Goal: Information Seeking & Learning: Find specific fact

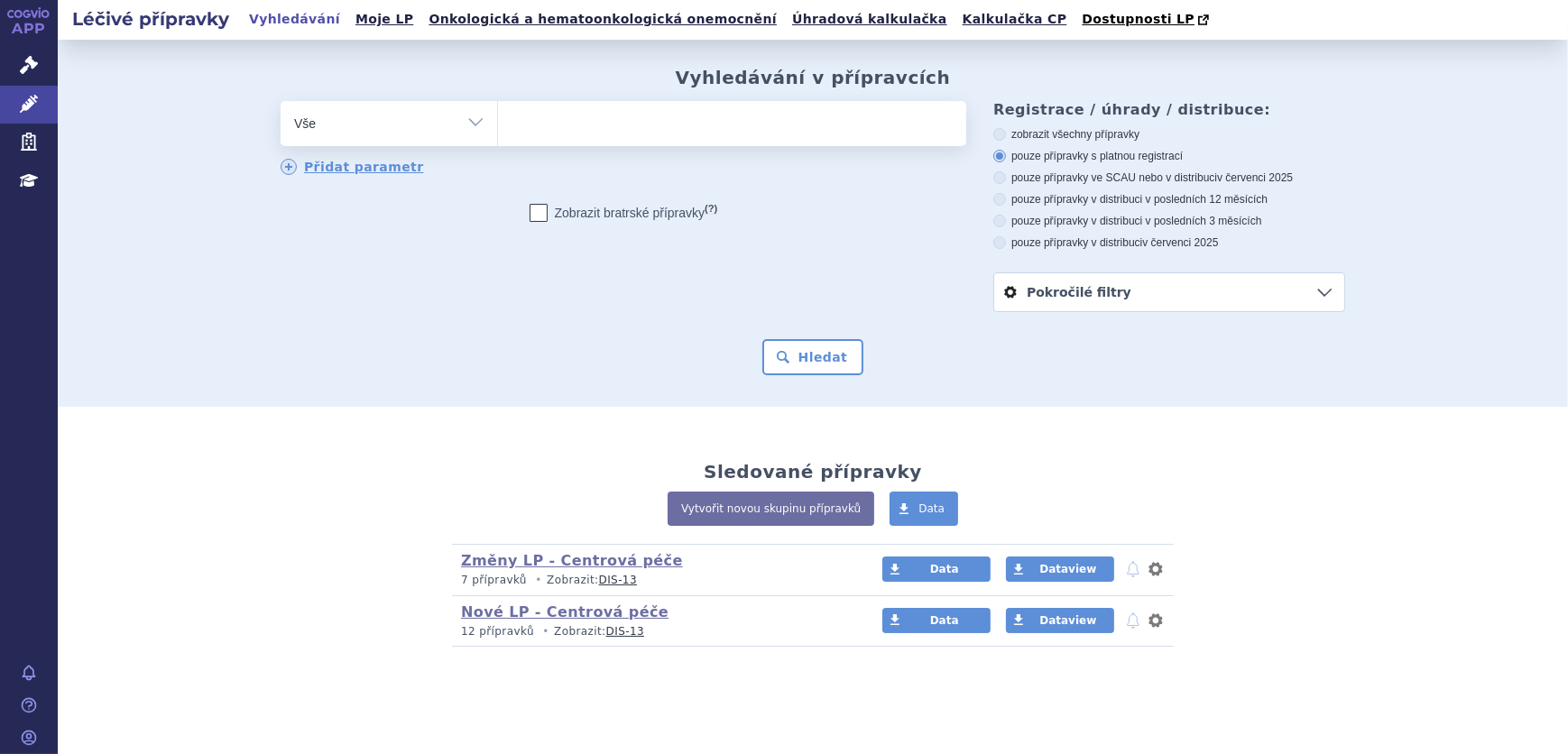
click at [511, 133] on input "search" at bounding box center [516, 121] width 10 height 22
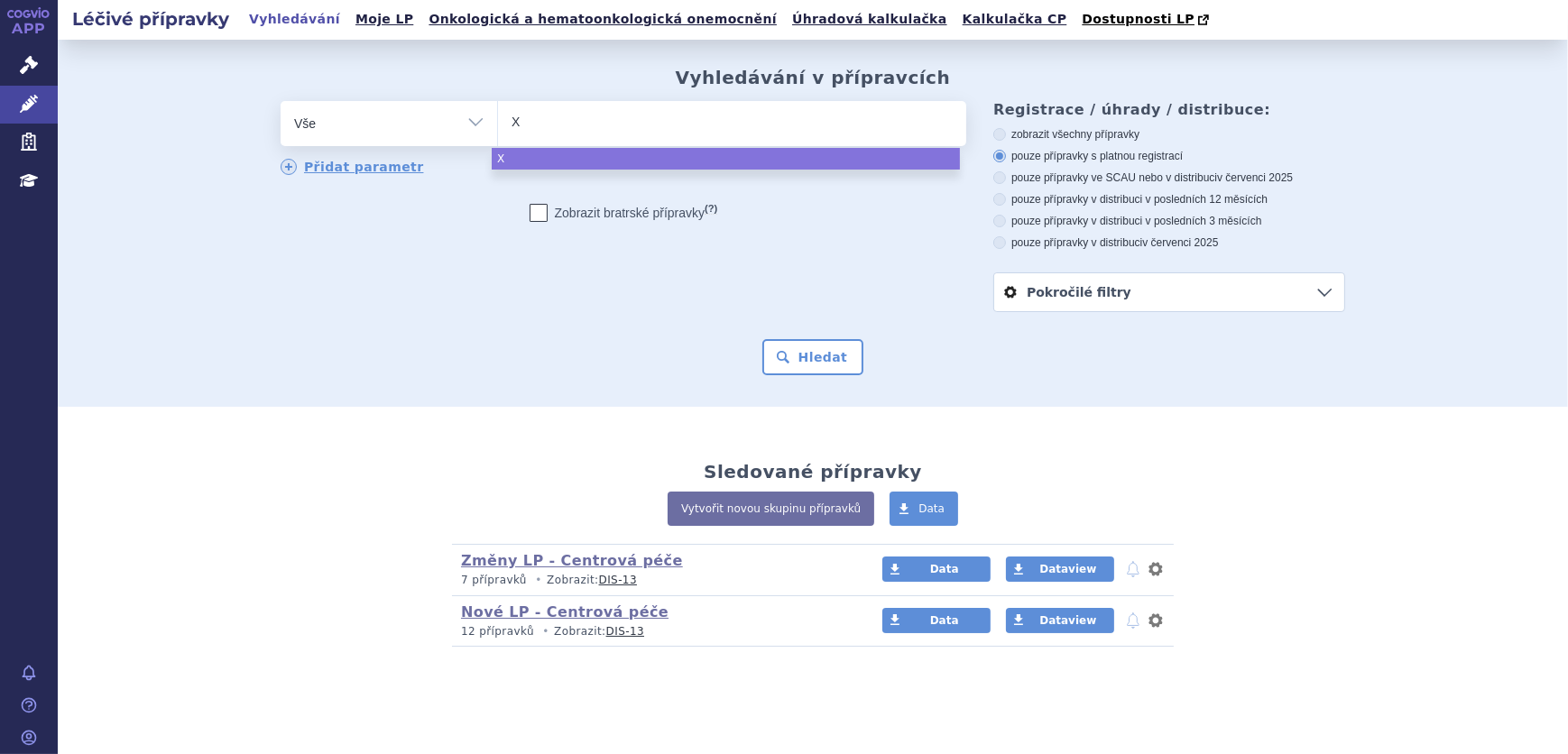
type input "XA"
type input "XAN"
type input "XANI"
type input "XANIR"
type input "XANIRVA"
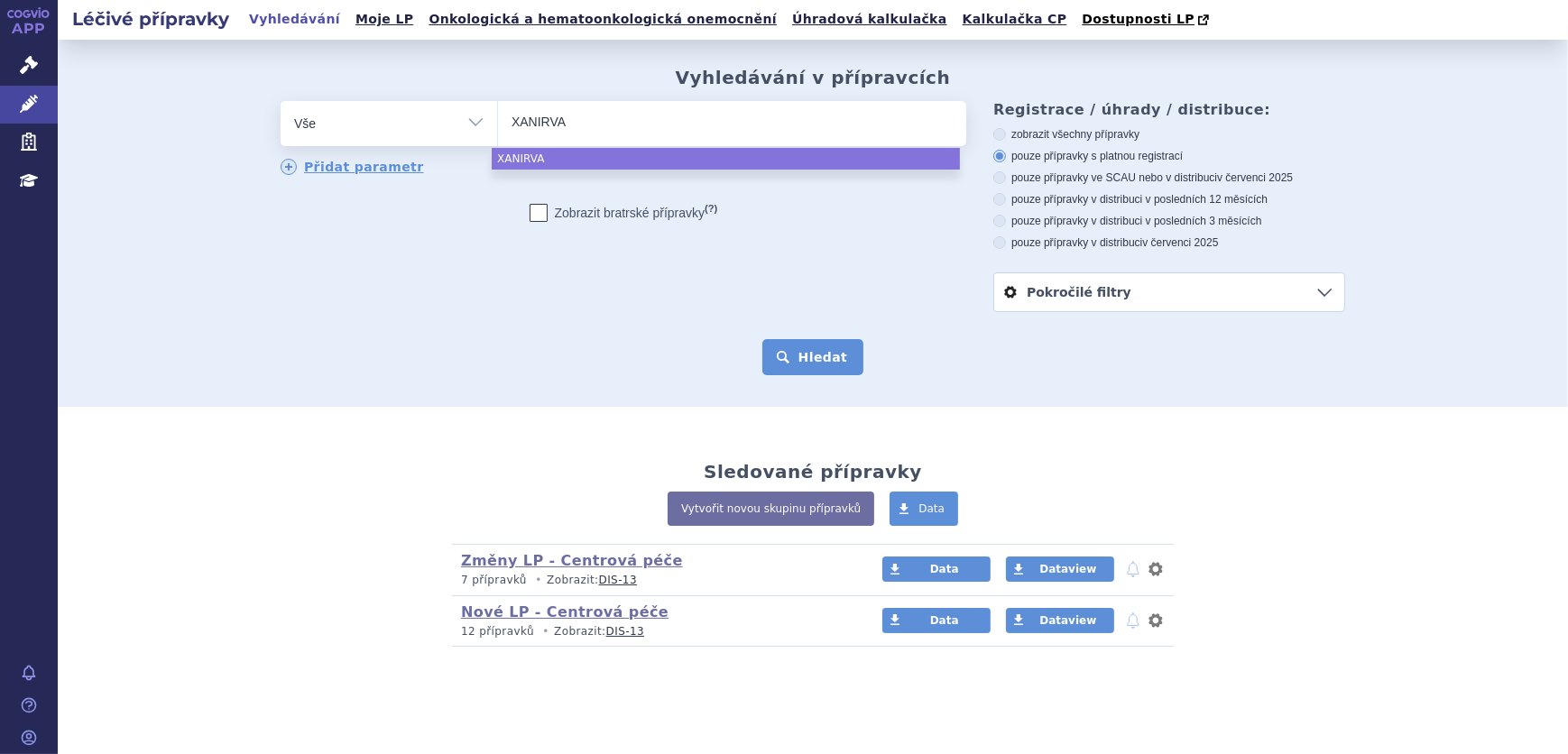
select select "XANIRVA"
click at [811, 347] on button "Hledat" at bounding box center [813, 356] width 102 height 36
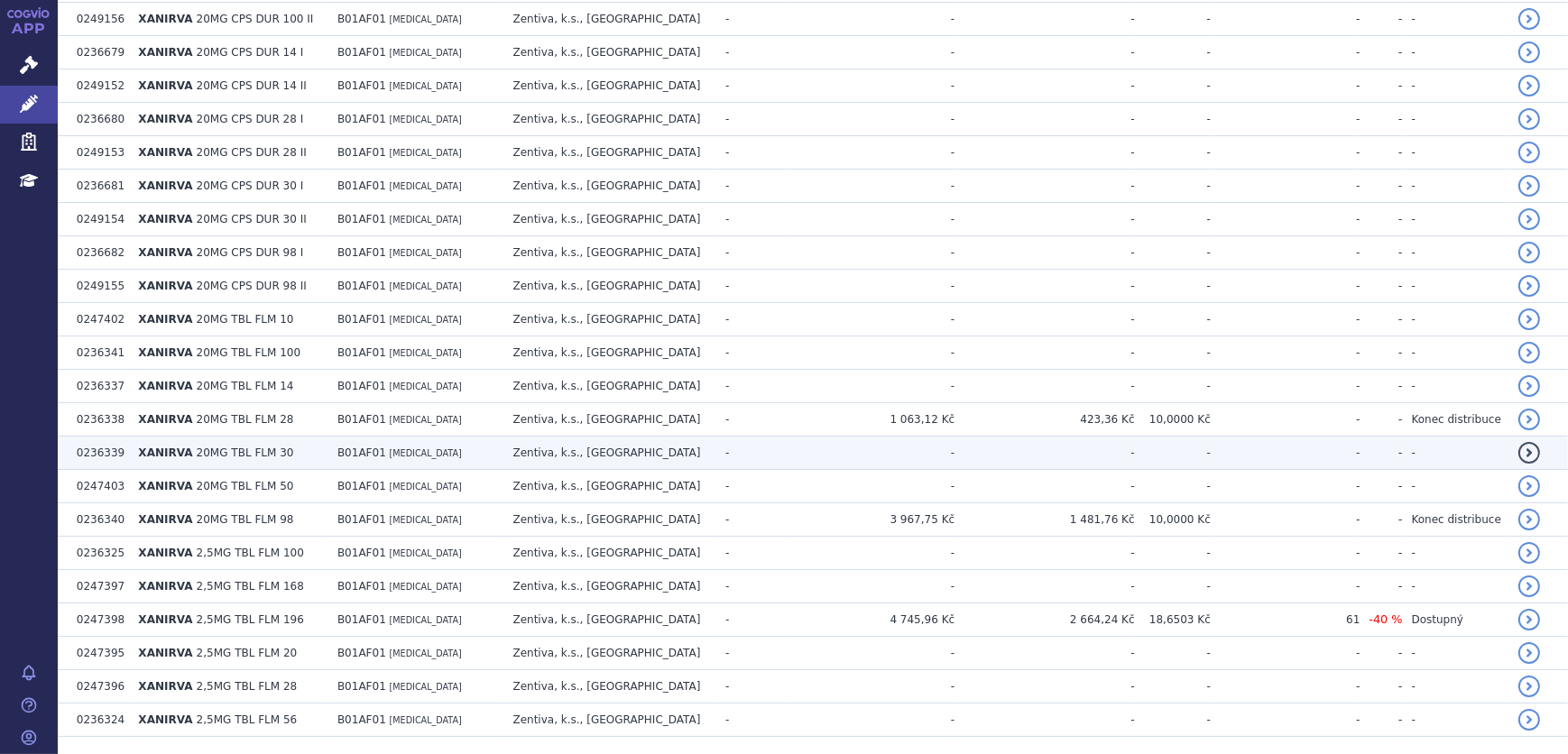
scroll to position [1818, 0]
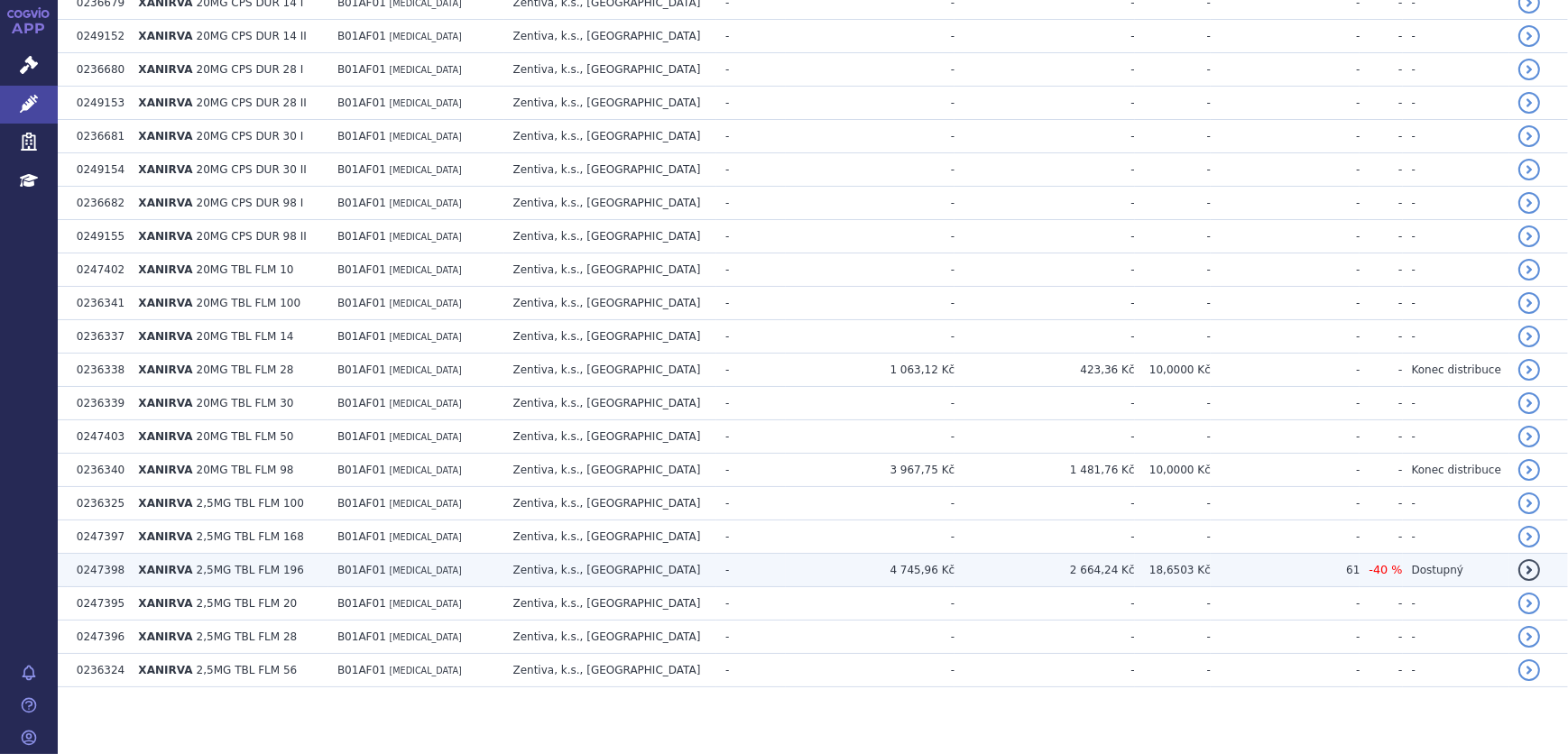
click at [845, 569] on td "4 745,96 Kč" at bounding box center [870, 571] width 169 height 34
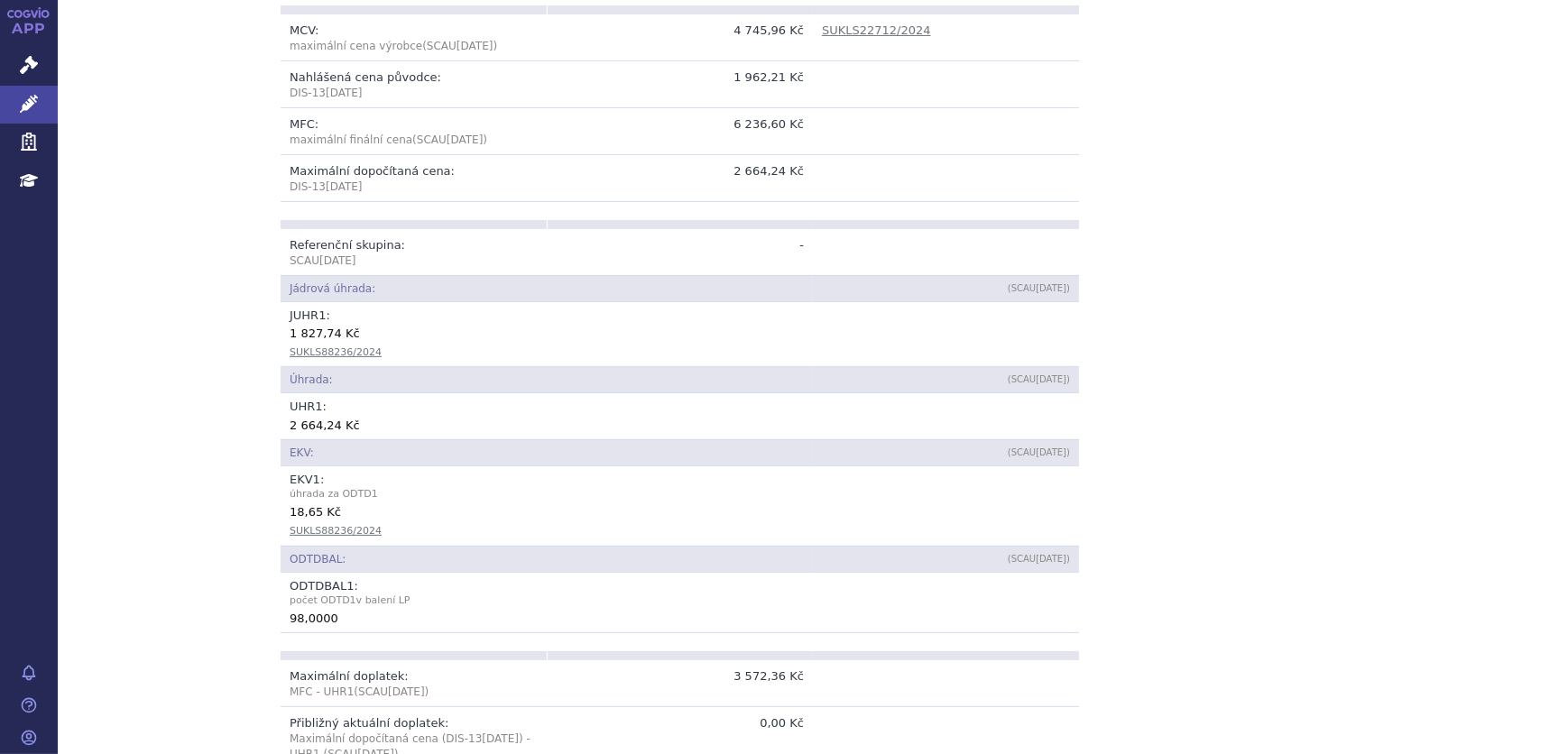
scroll to position [410, 0]
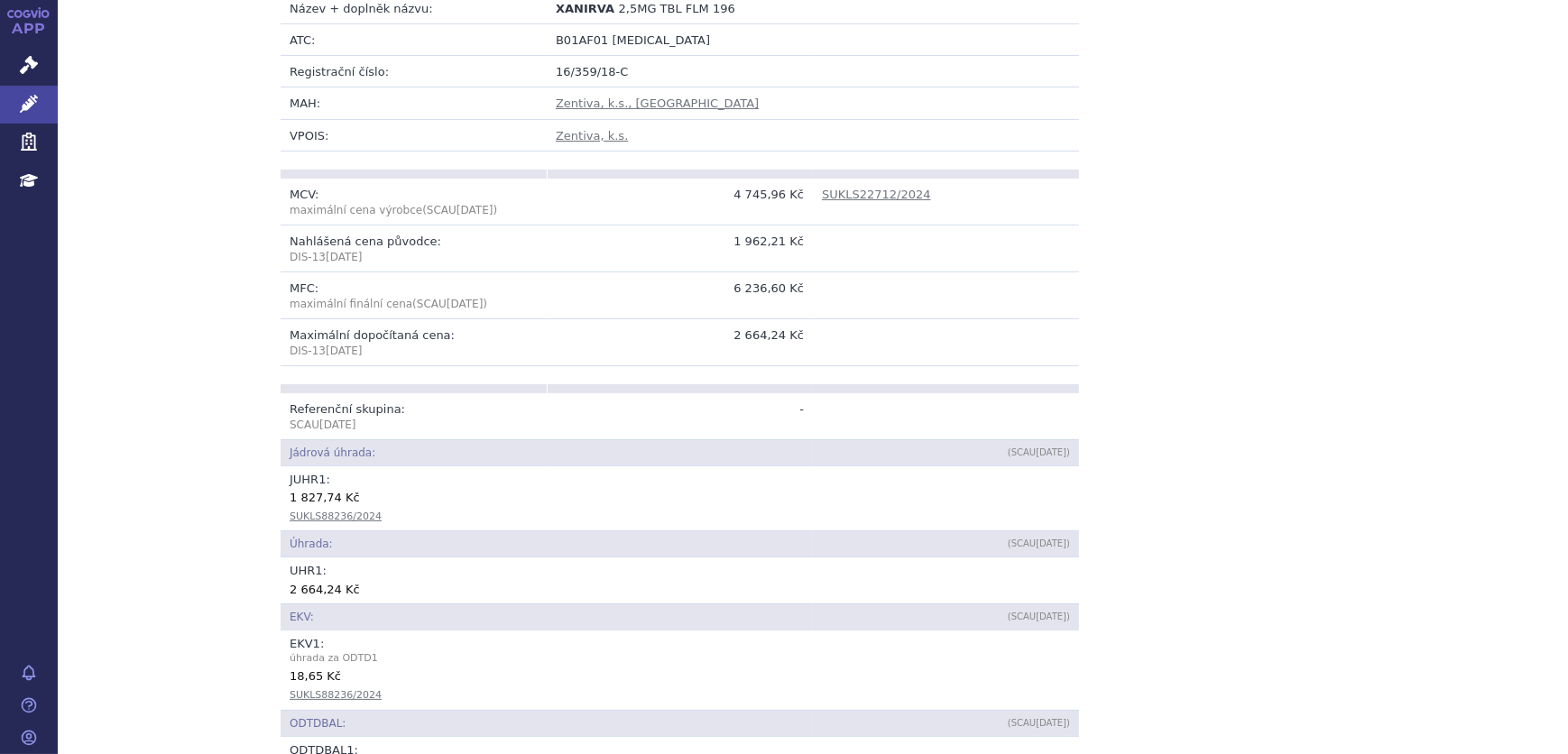
drag, startPoint x: 781, startPoint y: 239, endPoint x: 783, endPoint y: 249, distance: 10.2
click at [781, 245] on td "1 962,21 Kč" at bounding box center [679, 248] width 266 height 47
drag, startPoint x: 799, startPoint y: 239, endPoint x: 735, endPoint y: 250, distance: 64.9
click at [735, 250] on td "1 962,21 Kč" at bounding box center [679, 248] width 266 height 47
copy td "1 962,21 Kč"
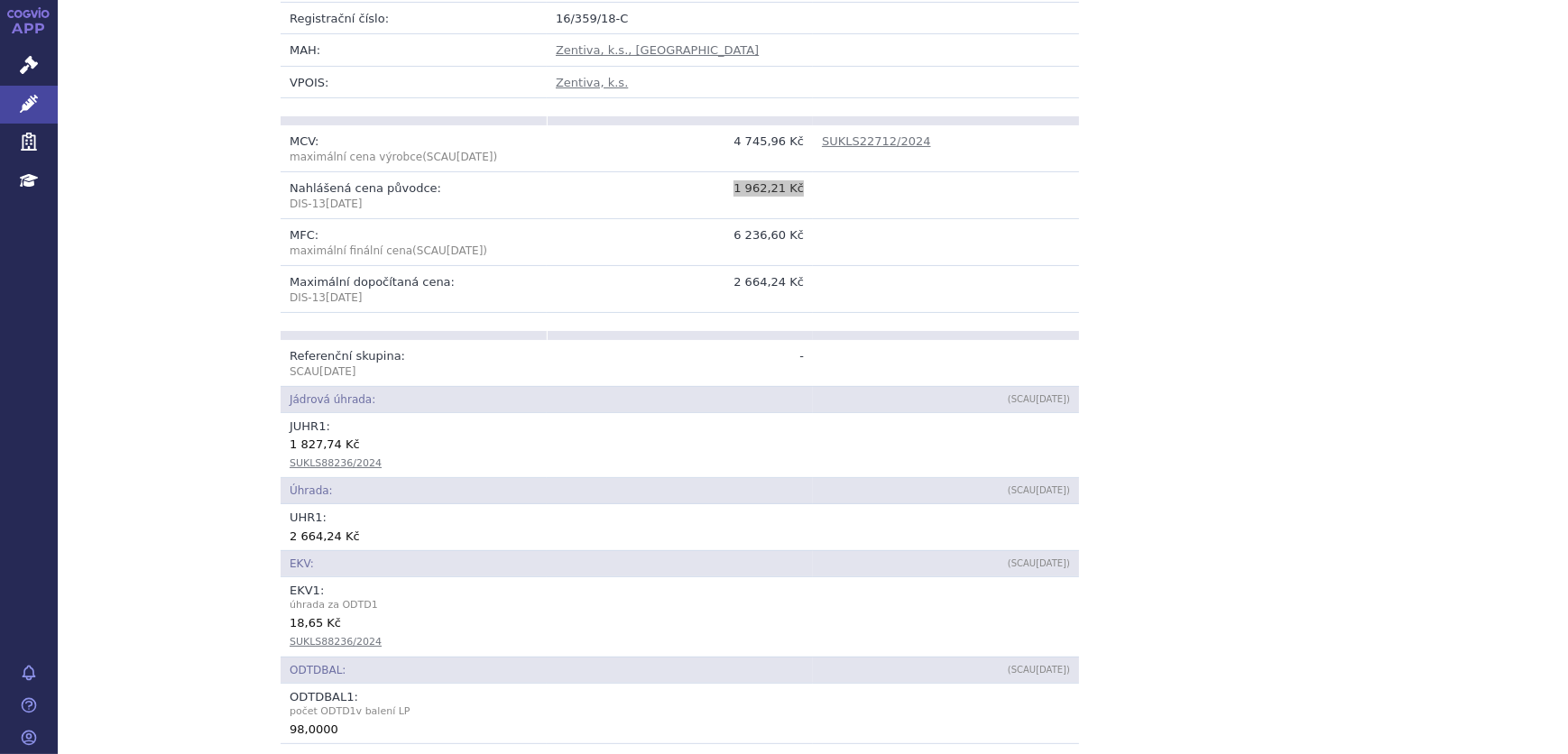
scroll to position [492, 0]
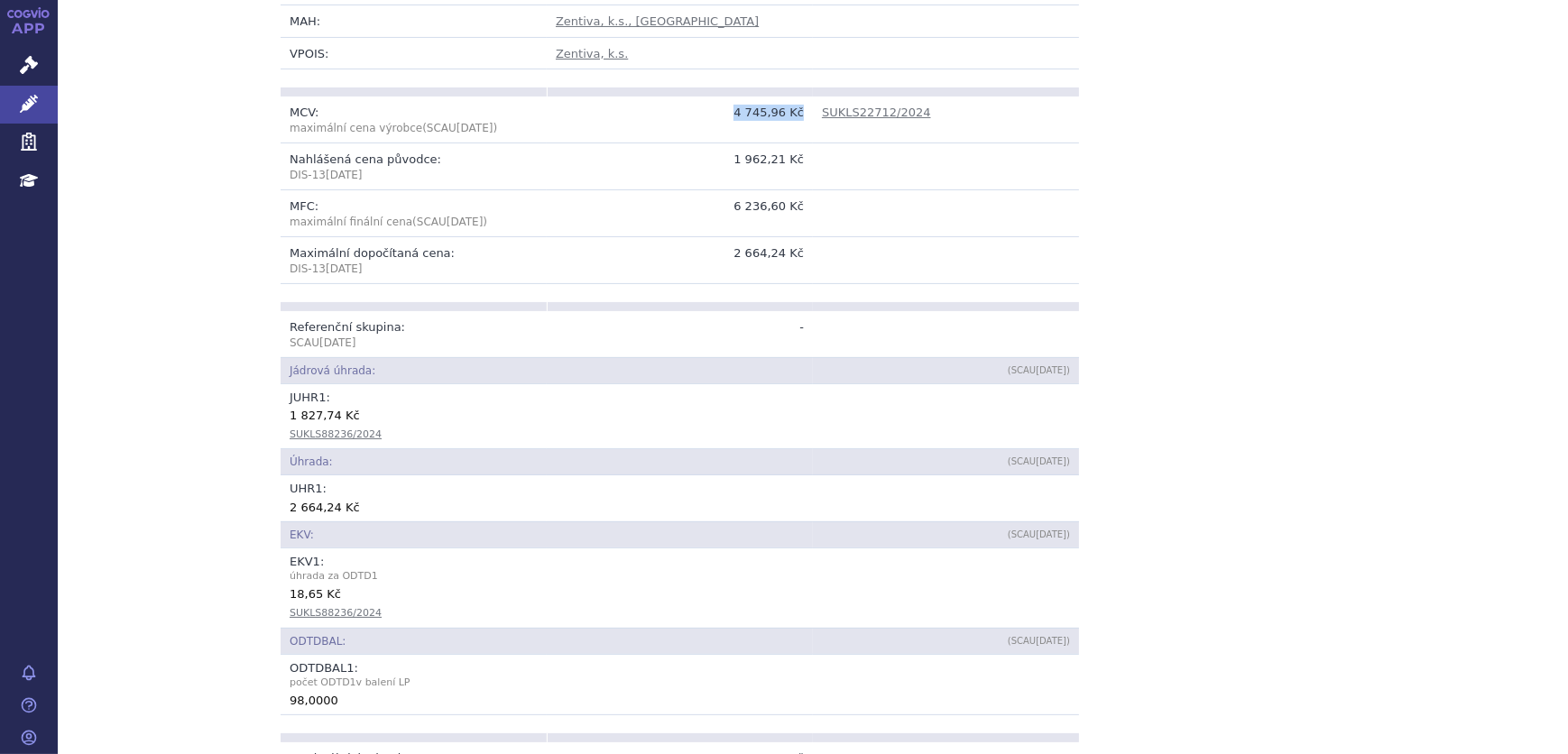
drag, startPoint x: 798, startPoint y: 114, endPoint x: 741, endPoint y: 116, distance: 57.0
click at [741, 116] on td "4 745,96 Kč" at bounding box center [679, 119] width 266 height 47
copy td "4 745,96 Kč"
